Goal: Task Accomplishment & Management: Manage account settings

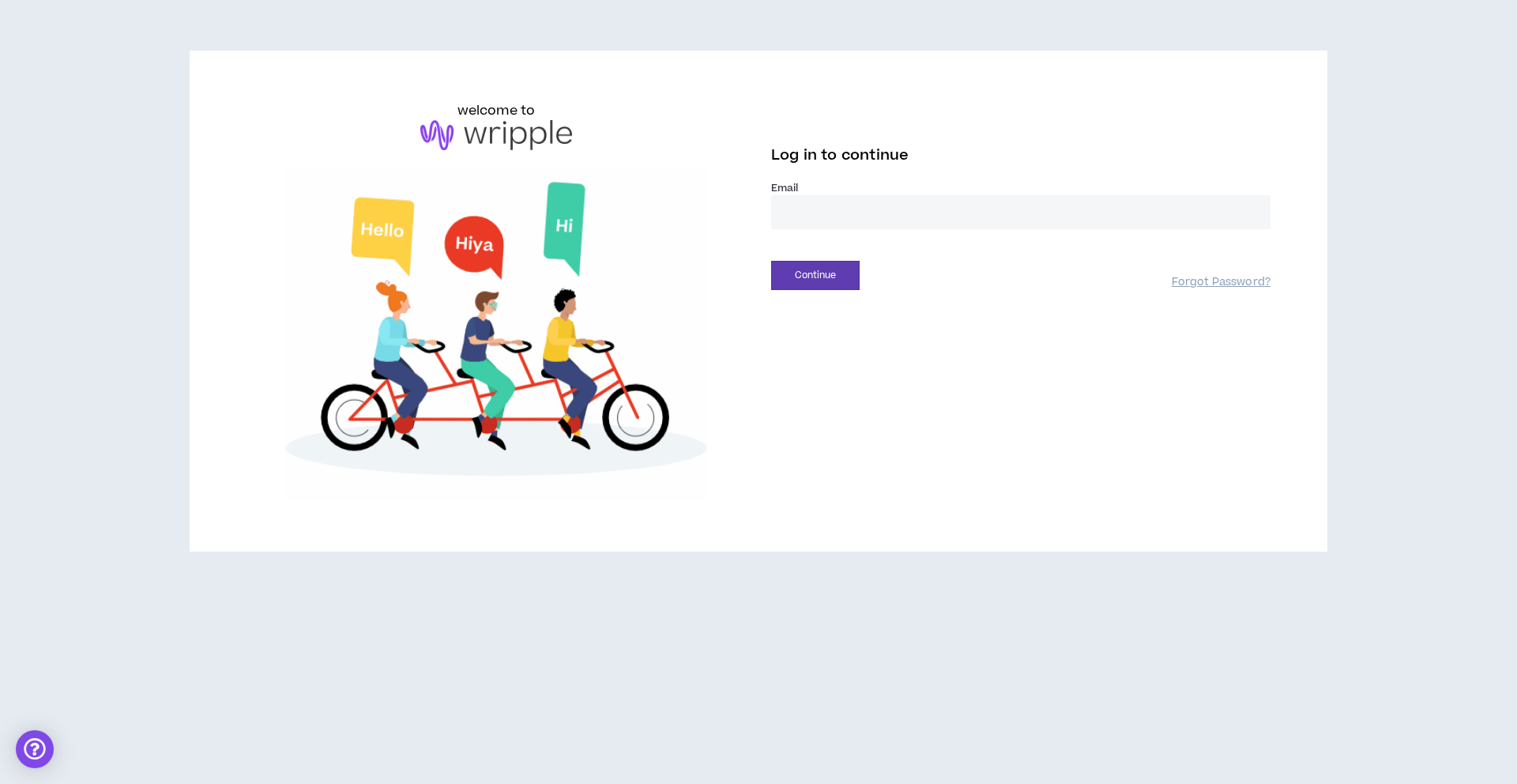
click at [846, 216] on input "email" at bounding box center [1021, 212] width 500 height 34
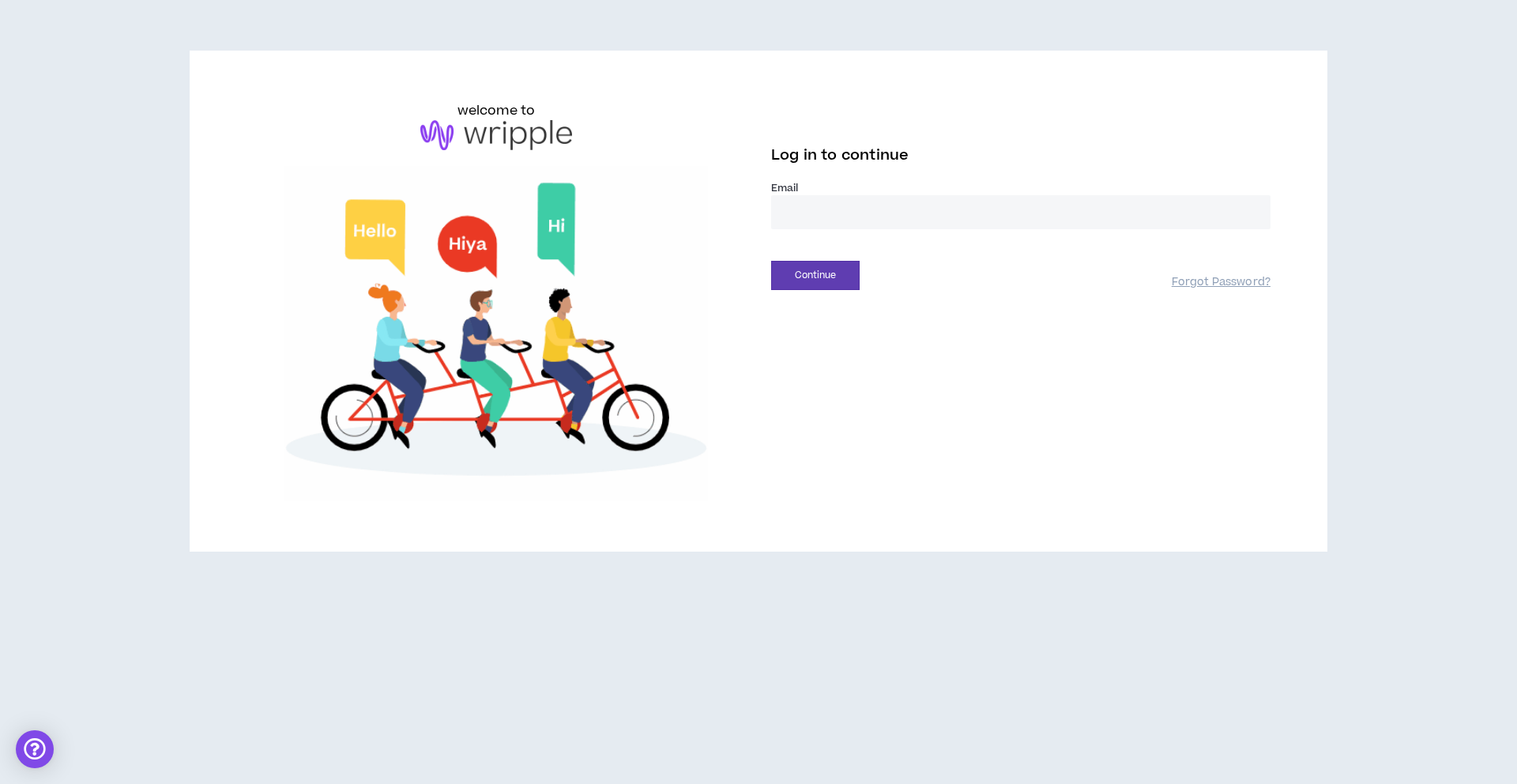
type input "**********"
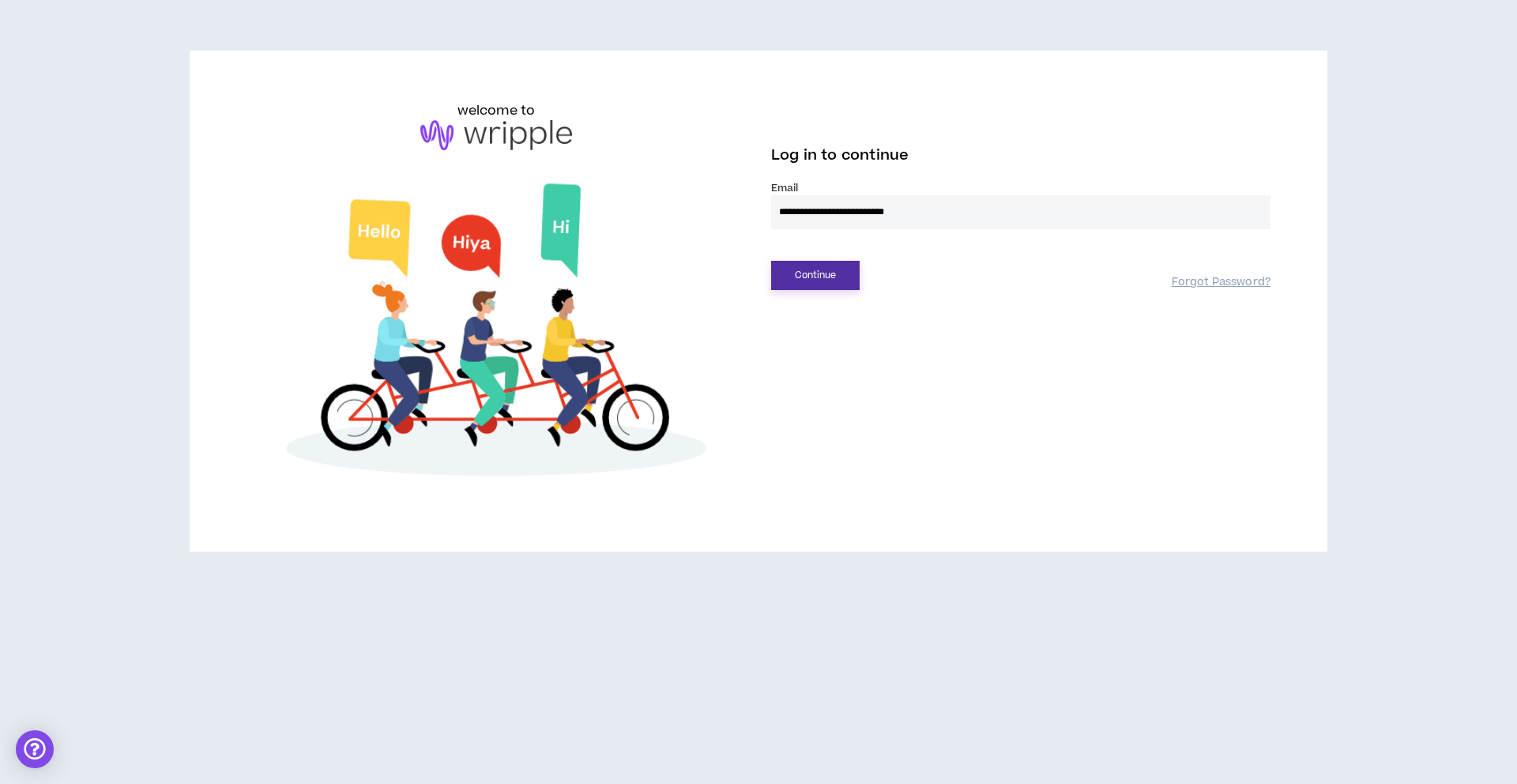
click at [810, 274] on button "Continue" at bounding box center [815, 275] width 88 height 29
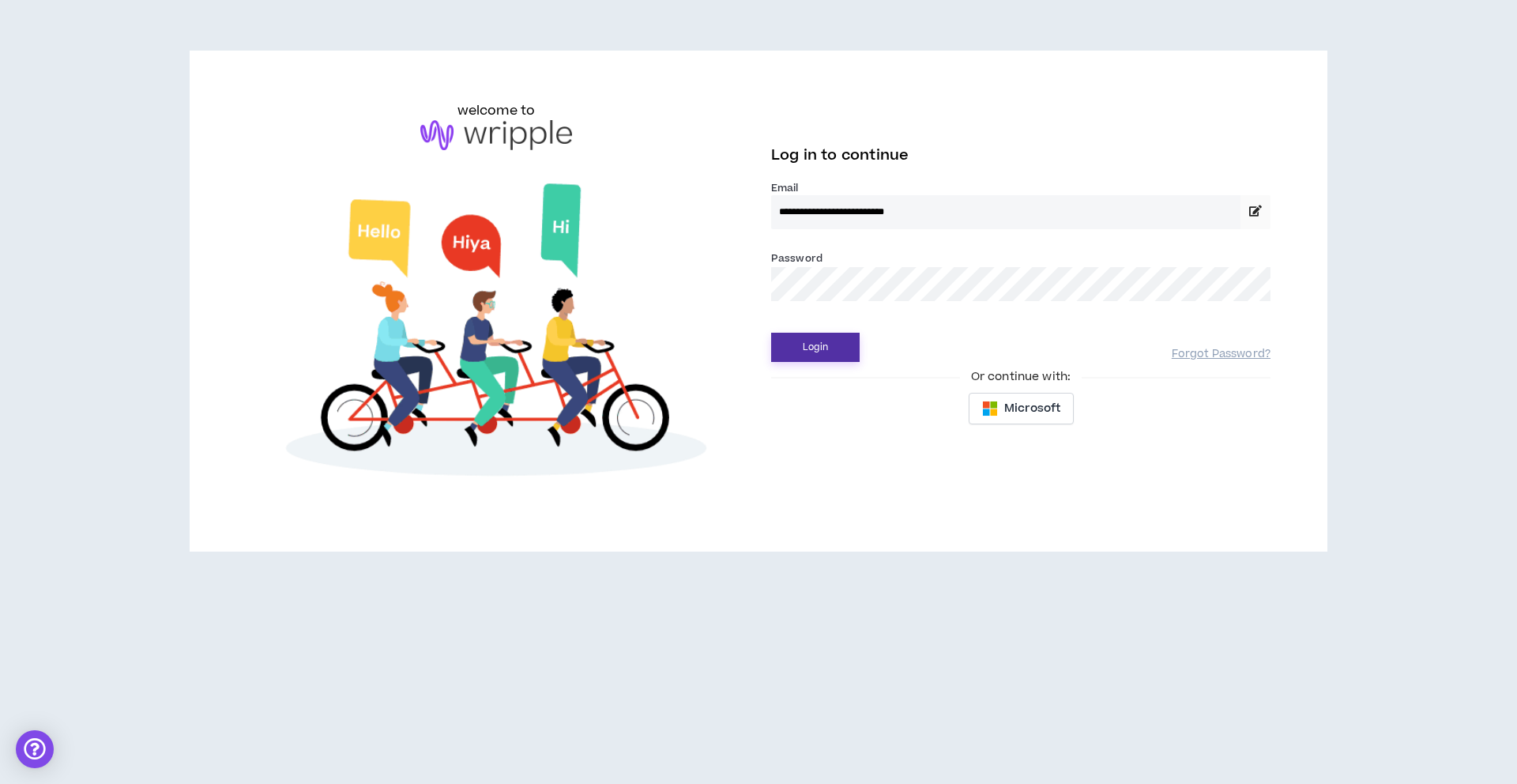
click at [839, 338] on button "Login" at bounding box center [815, 347] width 88 height 29
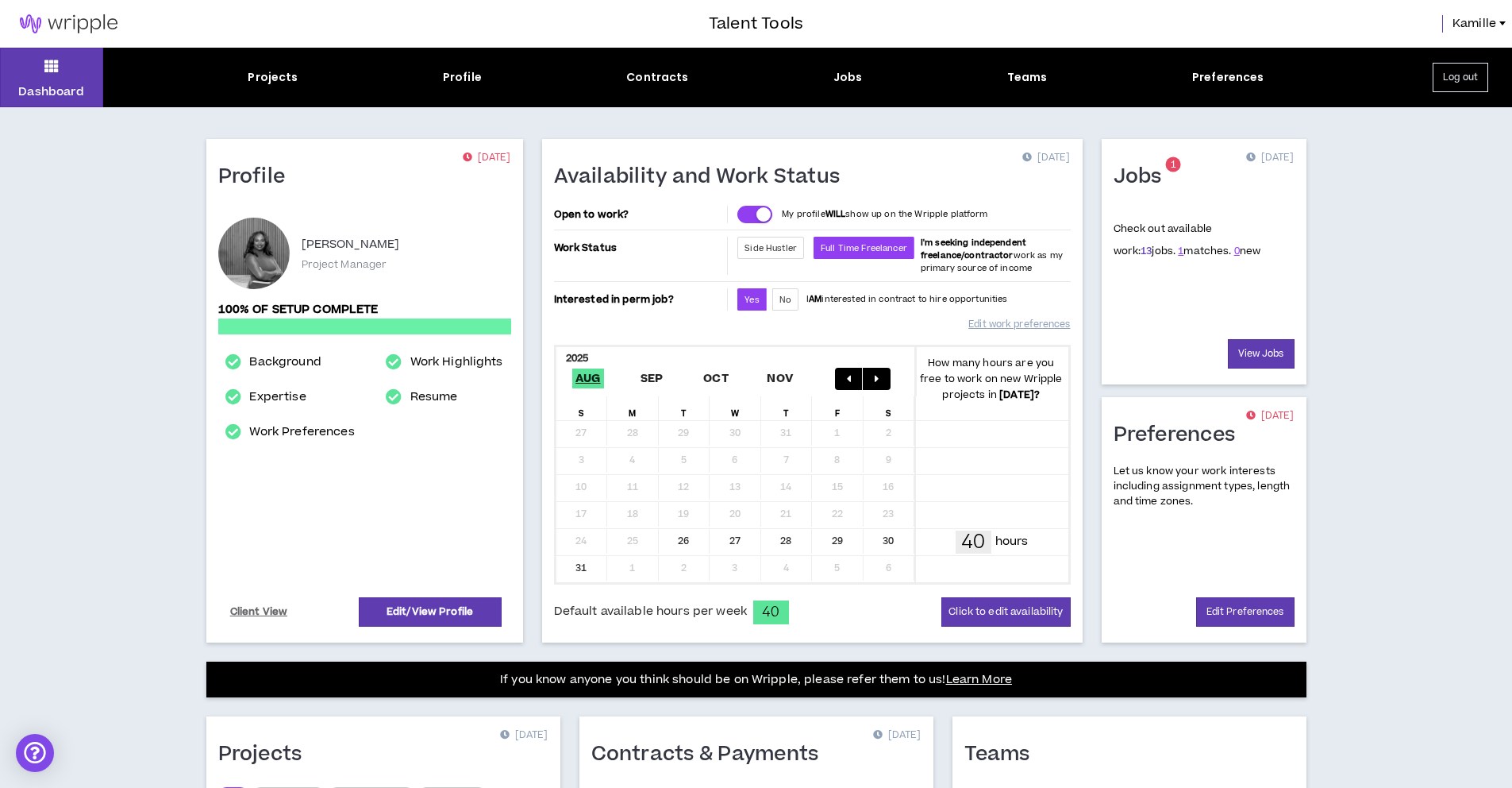
click at [1140, 252] on link "13" at bounding box center [1145, 251] width 11 height 14
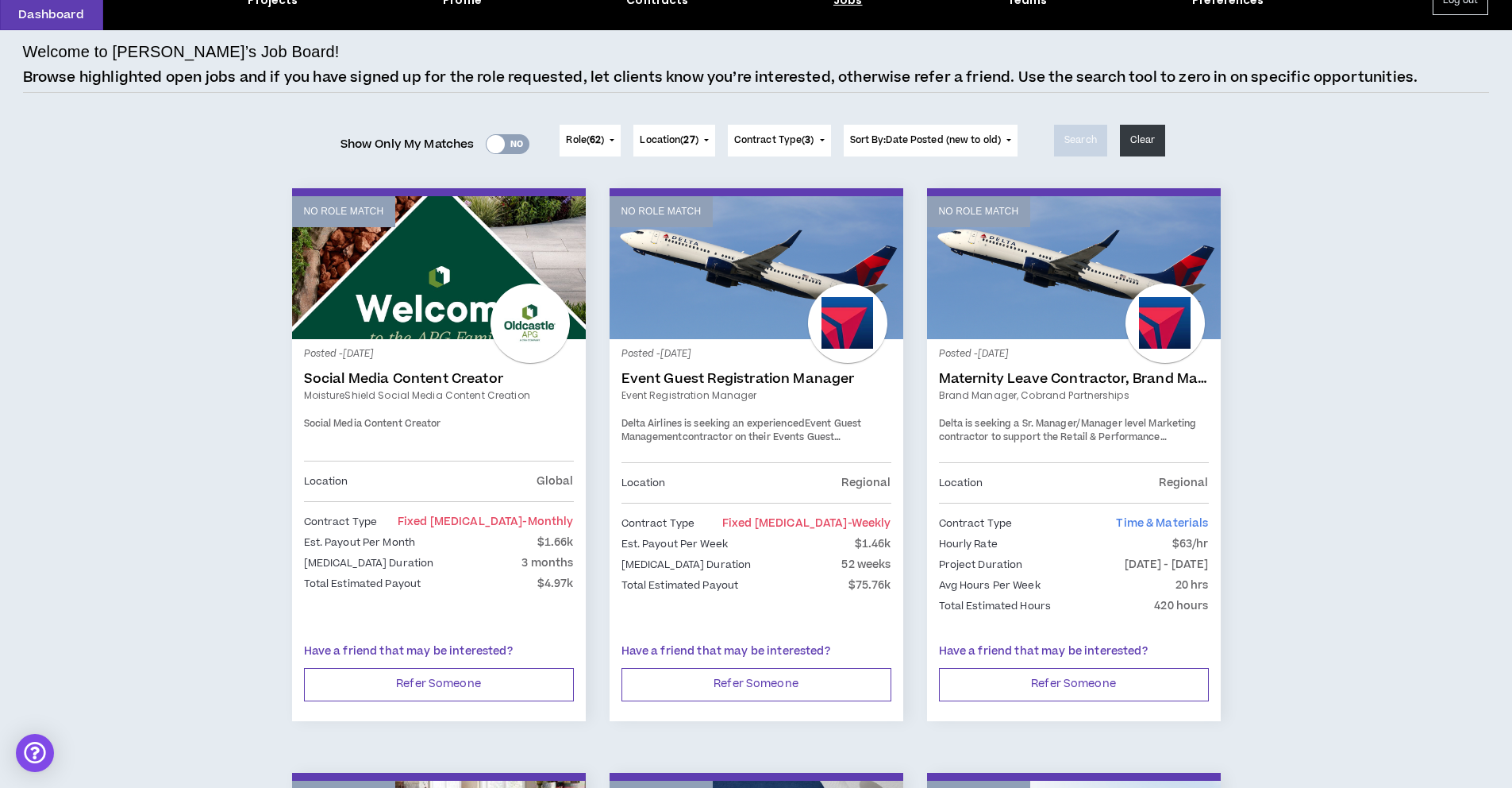
scroll to position [80, 0]
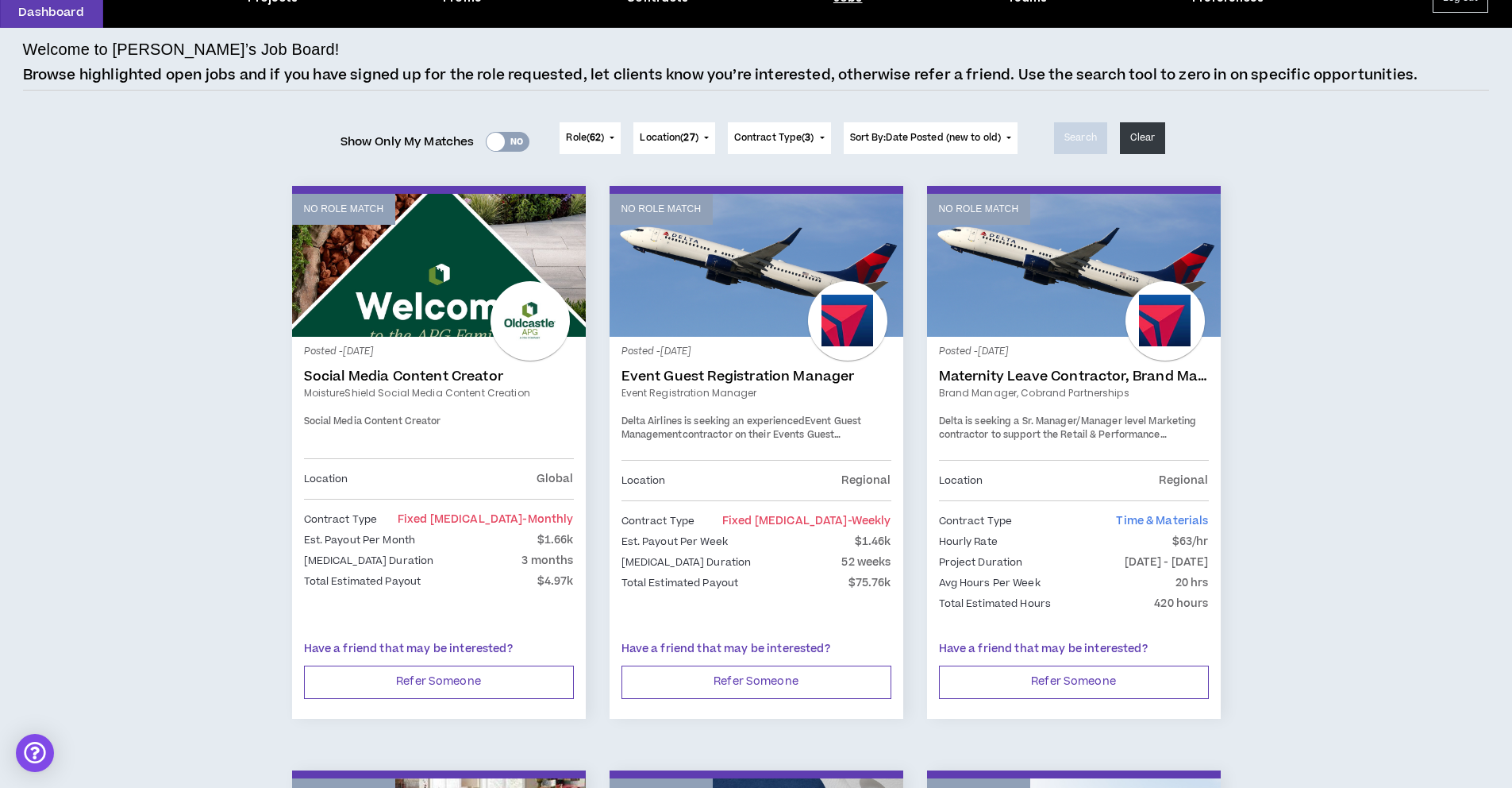
click at [996, 378] on link "Maternity Leave Contractor, Brand Marketing Manager (Cobrand Partnerships)" at bounding box center [1074, 377] width 270 height 16
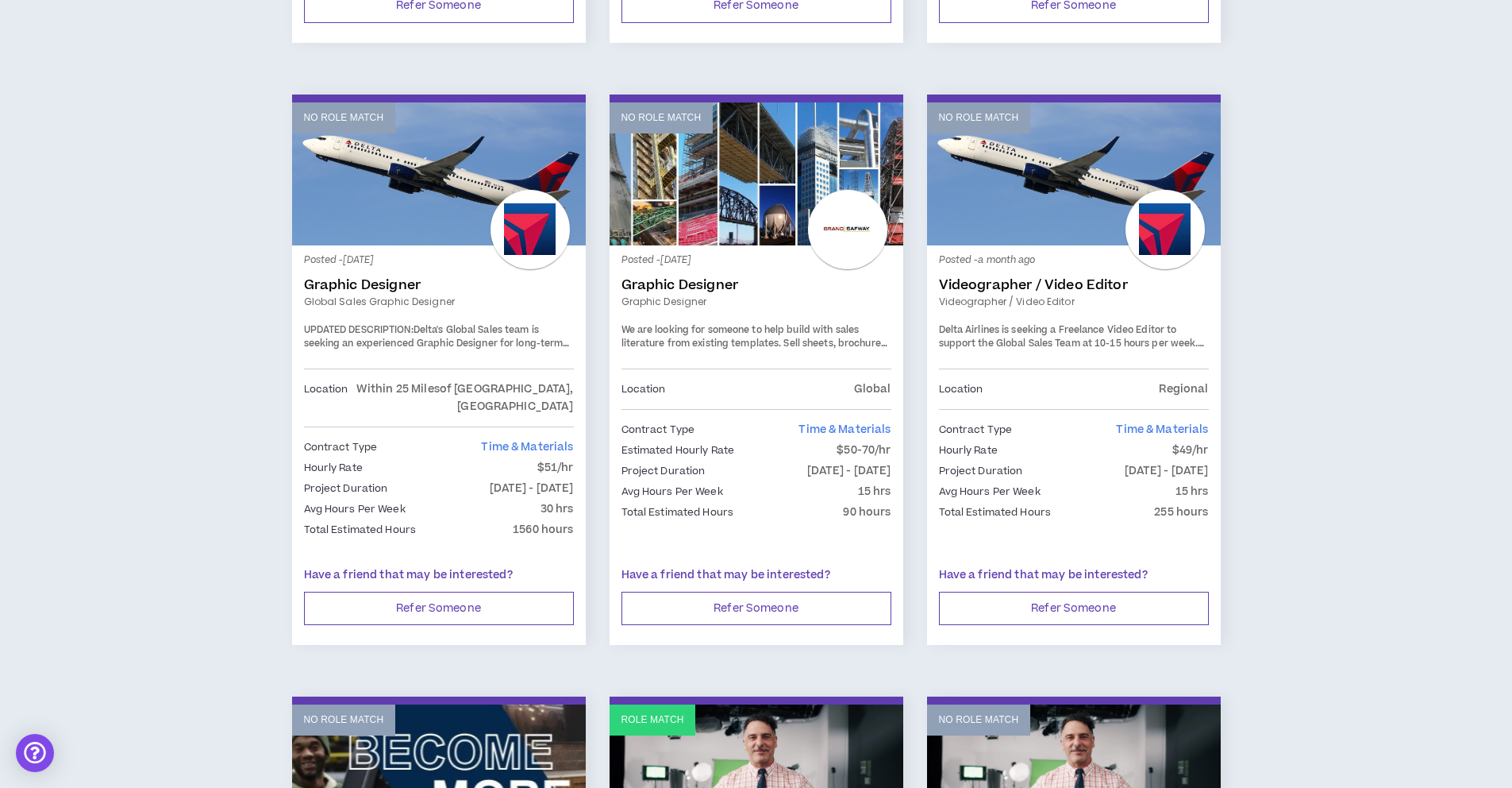
scroll to position [1352, 0]
